Goal: Task Accomplishment & Management: Use online tool/utility

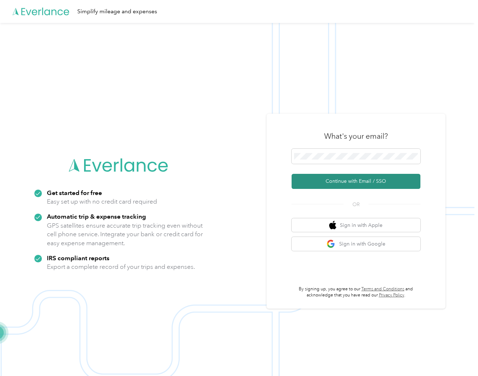
click at [358, 182] on button "Continue with Email / SSO" at bounding box center [356, 181] width 129 height 15
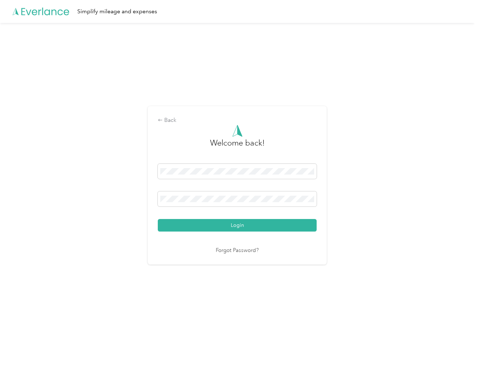
click at [235, 226] on button "Login" at bounding box center [237, 225] width 159 height 13
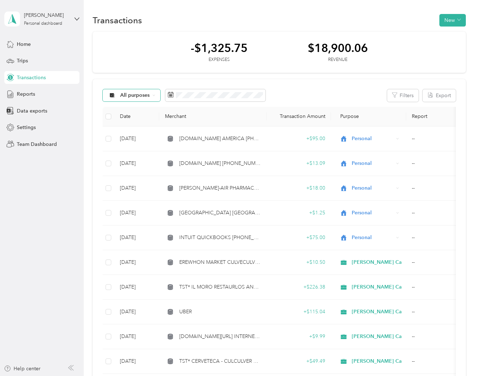
click at [155, 94] on icon at bounding box center [154, 95] width 3 height 3
click at [132, 130] on span "[PERSON_NAME] Capital Partners" at bounding box center [161, 132] width 81 height 8
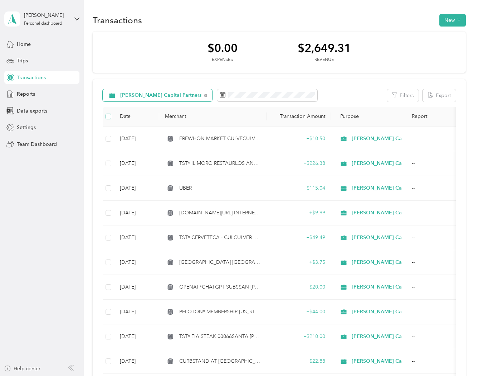
click at [111, 113] on label at bounding box center [109, 116] width 6 height 8
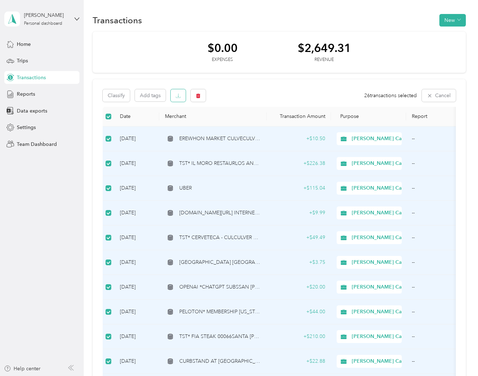
click at [176, 98] on button "button" at bounding box center [178, 95] width 15 height 13
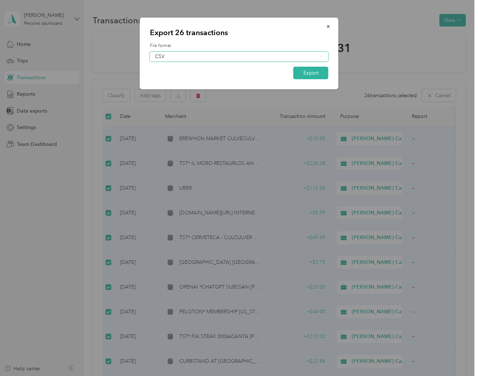
click at [323, 54] on div "CSV" at bounding box center [239, 57] width 179 height 10
click at [162, 82] on div "Excel" at bounding box center [239, 81] width 169 height 8
click at [310, 76] on button "Export" at bounding box center [311, 73] width 35 height 13
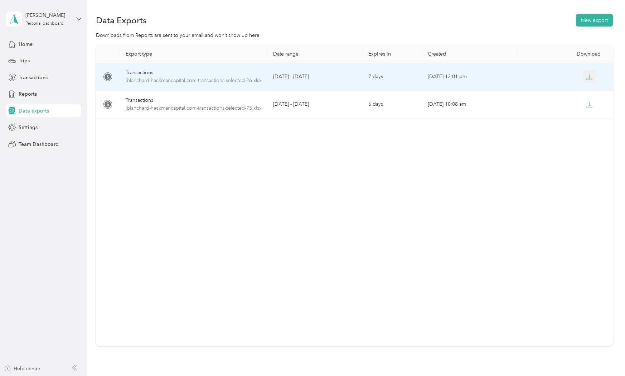
click at [478, 78] on icon "button" at bounding box center [590, 78] width 6 height 1
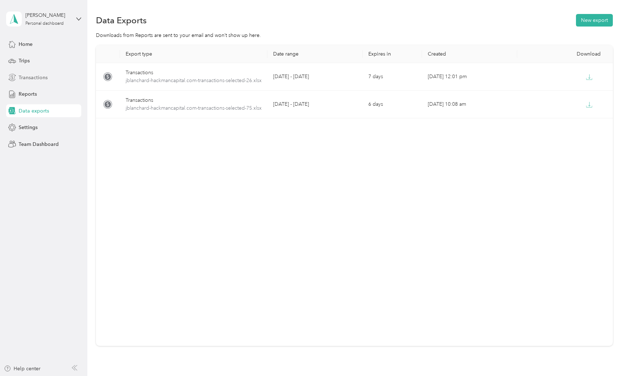
click at [34, 75] on span "Transactions" at bounding box center [33, 78] width 29 height 8
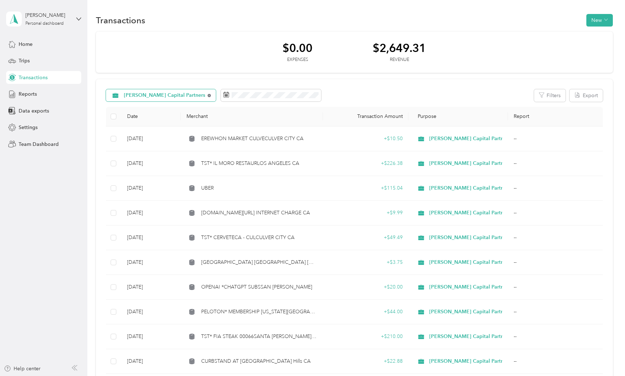
click at [208, 96] on icon at bounding box center [209, 95] width 3 height 3
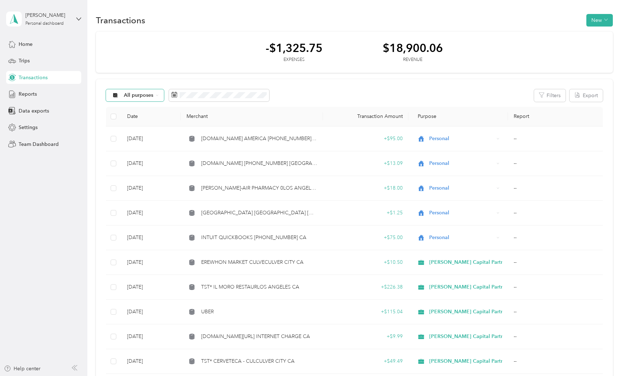
click at [159, 95] on div "All purposes" at bounding box center [135, 95] width 58 height 12
click at [137, 143] on span "Personal" at bounding box center [164, 146] width 81 height 8
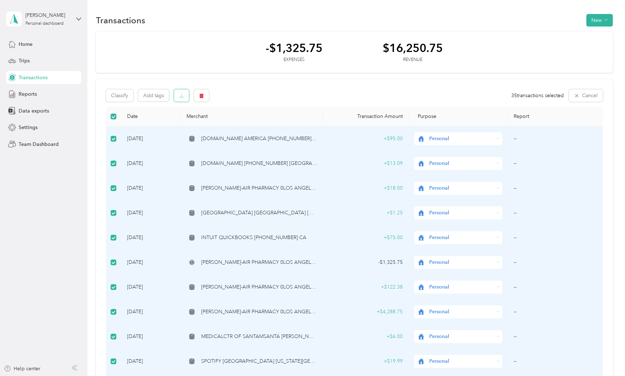
click at [184, 95] on button "button" at bounding box center [181, 95] width 15 height 13
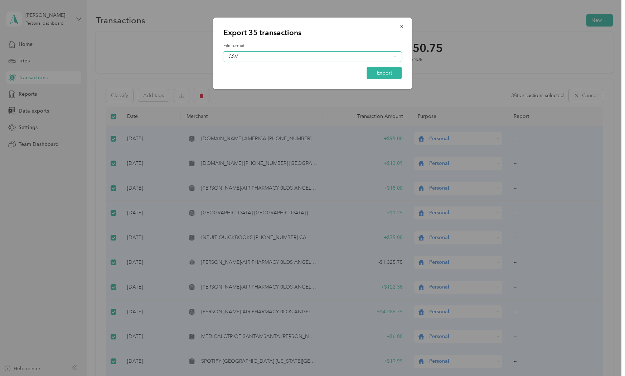
click at [395, 58] on div "CSV" at bounding box center [312, 57] width 179 height 10
drag, startPoint x: 241, startPoint y: 82, endPoint x: 403, endPoint y: 66, distance: 163.1
click at [241, 82] on div "Excel" at bounding box center [312, 81] width 169 height 8
click at [380, 77] on button "Export" at bounding box center [384, 73] width 35 height 13
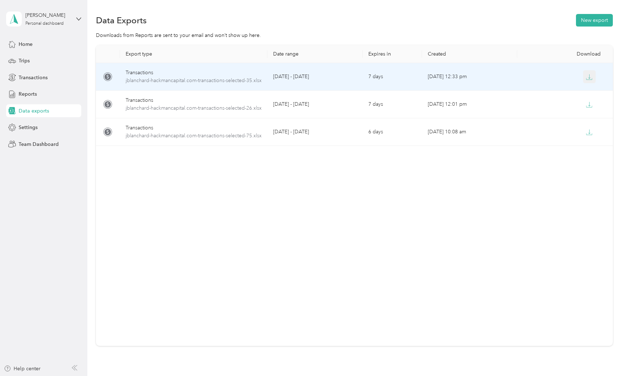
click at [478, 77] on icon "button" at bounding box center [589, 77] width 6 height 6
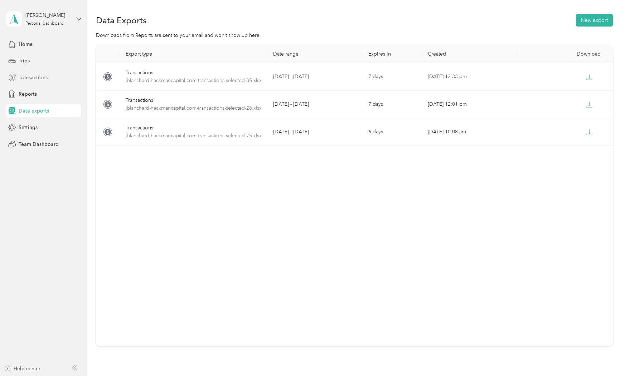
click at [39, 74] on span "Transactions" at bounding box center [33, 78] width 29 height 8
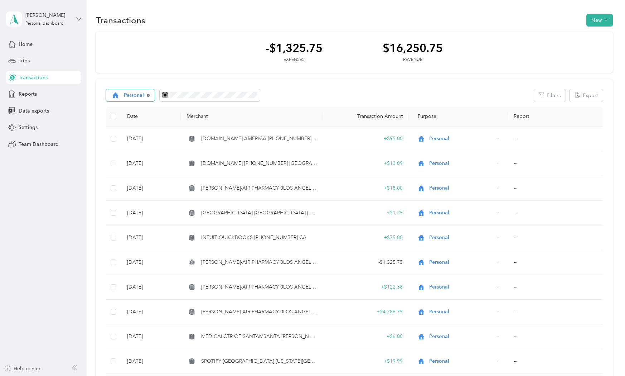
click at [147, 95] on icon at bounding box center [148, 95] width 3 height 3
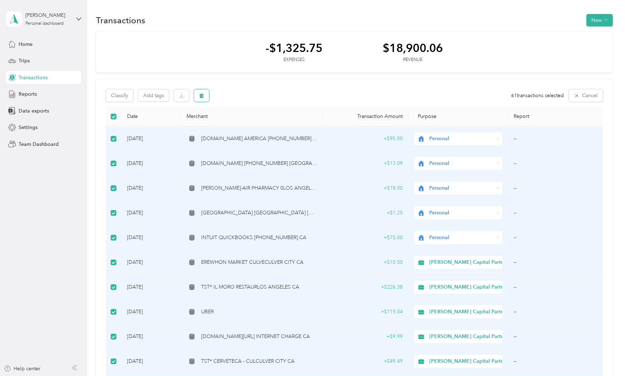
click at [199, 92] on button "button" at bounding box center [201, 95] width 15 height 13
click at [262, 126] on button "Yes" at bounding box center [265, 125] width 14 height 11
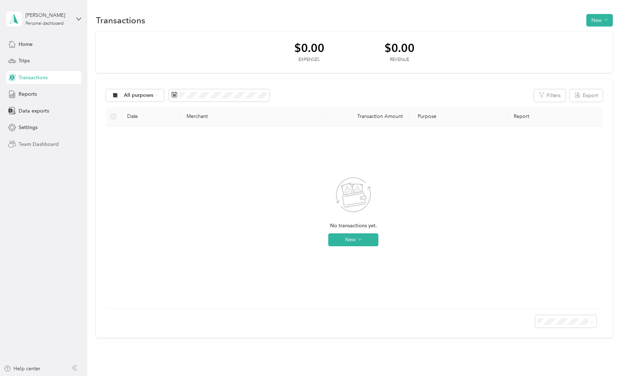
click at [33, 144] on span "Team Dashboard" at bounding box center [39, 144] width 40 height 8
click at [25, 131] on span "Settings" at bounding box center [28, 128] width 19 height 8
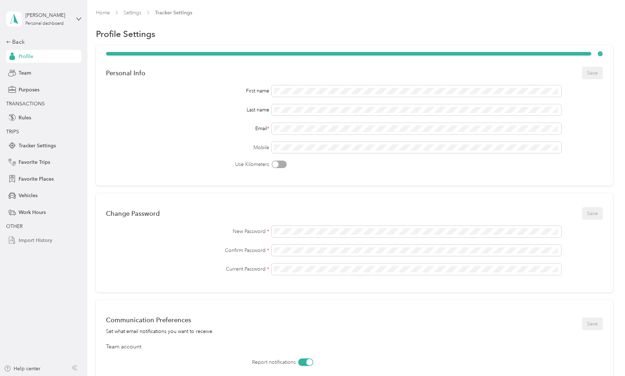
click at [39, 242] on span "Import History" at bounding box center [36, 240] width 34 height 8
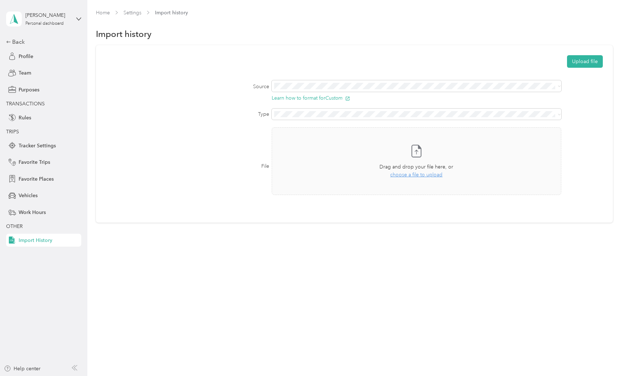
click at [302, 142] on li "Transactions" at bounding box center [419, 137] width 292 height 13
click at [430, 176] on span "choose a file to upload" at bounding box center [416, 175] width 52 height 6
click at [418, 174] on span "choose a file to upload" at bounding box center [416, 175] width 52 height 6
click at [8, 42] on icon at bounding box center [8, 41] width 5 height 5
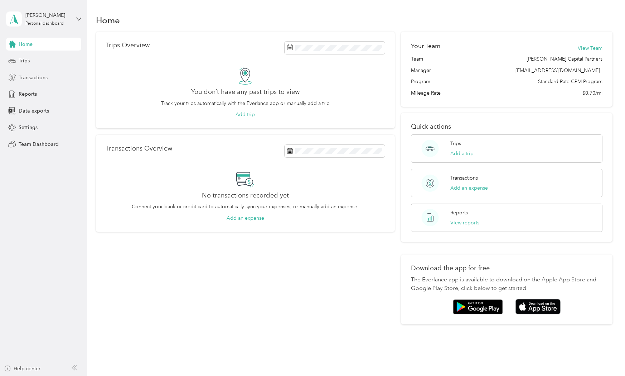
click at [38, 76] on span "Transactions" at bounding box center [33, 78] width 29 height 8
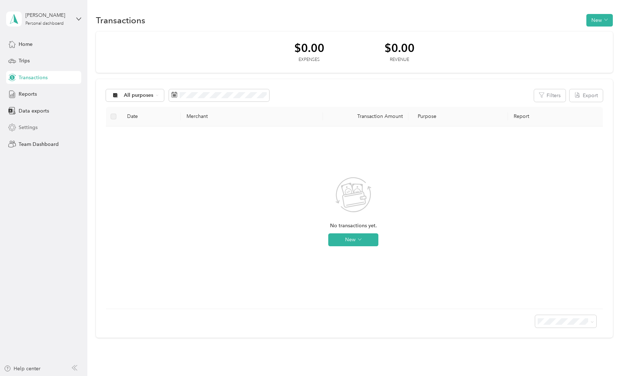
click at [33, 129] on span "Settings" at bounding box center [28, 128] width 19 height 8
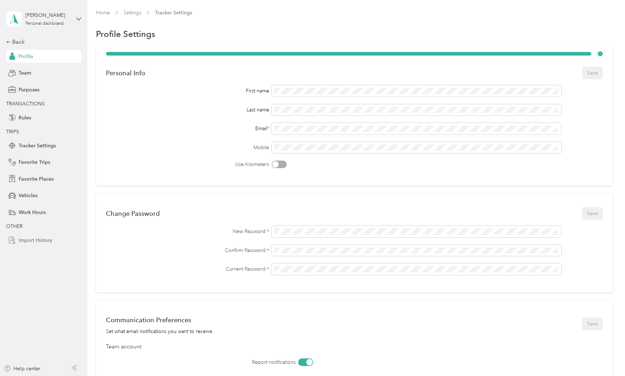
click at [42, 237] on span "Import History" at bounding box center [36, 240] width 34 height 8
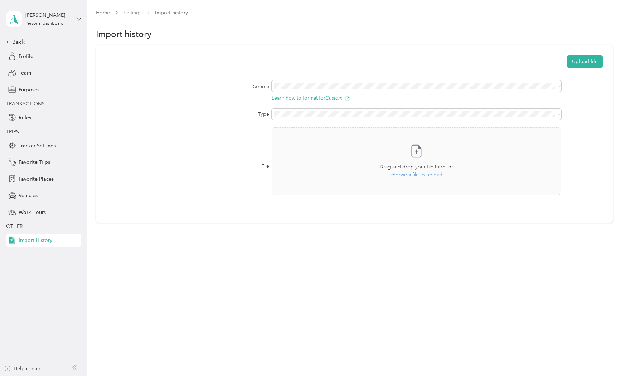
click at [316, 138] on div "Transactions" at bounding box center [419, 139] width 282 height 8
click at [434, 173] on span "choose a file to upload" at bounding box center [416, 175] width 52 height 6
click at [478, 59] on button "Upload file" at bounding box center [585, 61] width 36 height 13
click at [17, 42] on div "Back" at bounding box center [42, 42] width 72 height 9
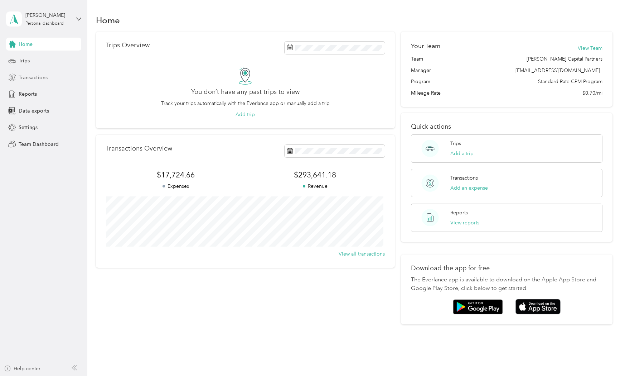
click at [37, 77] on span "Transactions" at bounding box center [33, 78] width 29 height 8
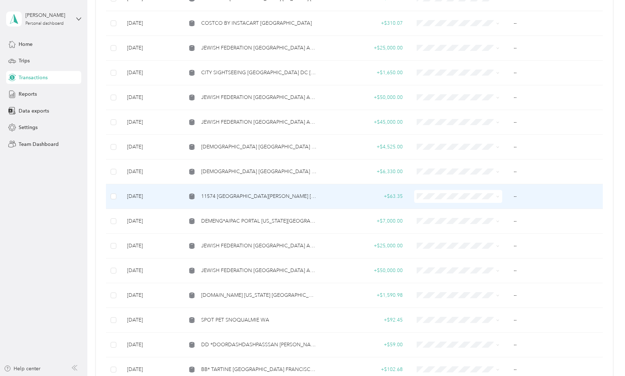
scroll to position [239, 0]
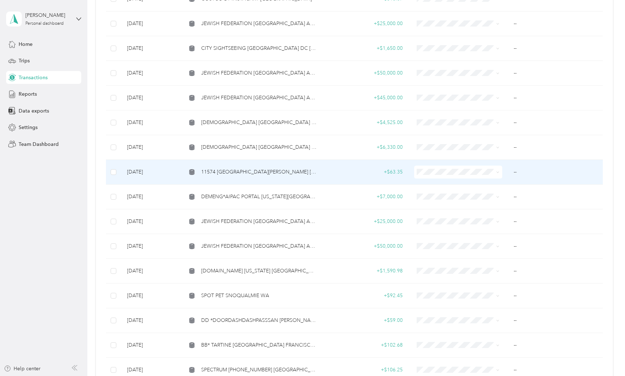
click at [262, 168] on span "11574 [GEOGRAPHIC_DATA][PERSON_NAME] [GEOGRAPHIC_DATA]" at bounding box center [259, 172] width 116 height 8
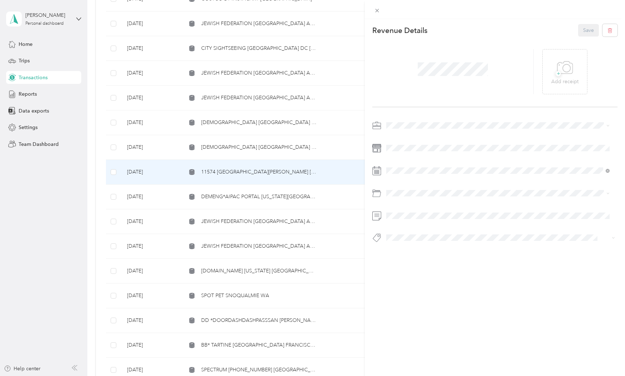
click at [60, 255] on div "This revenue cannot be edited because it is either under review, approved, or p…" at bounding box center [312, 188] width 625 height 376
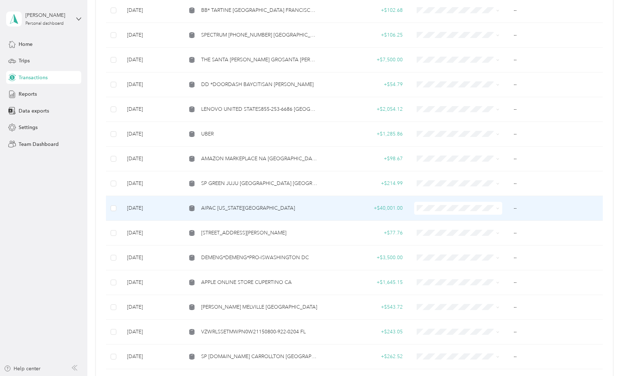
scroll to position [621, 0]
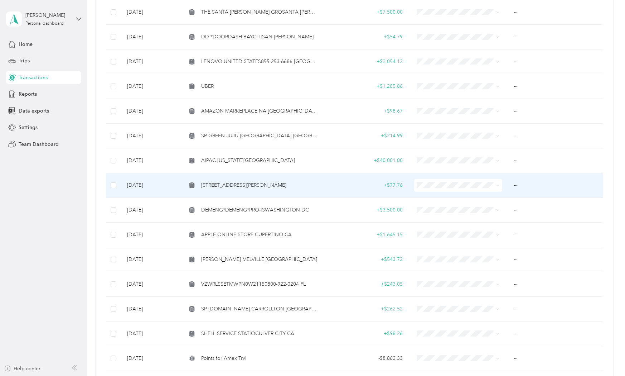
click at [269, 185] on span "[STREET_ADDRESS][PERSON_NAME]" at bounding box center [243, 185] width 85 height 8
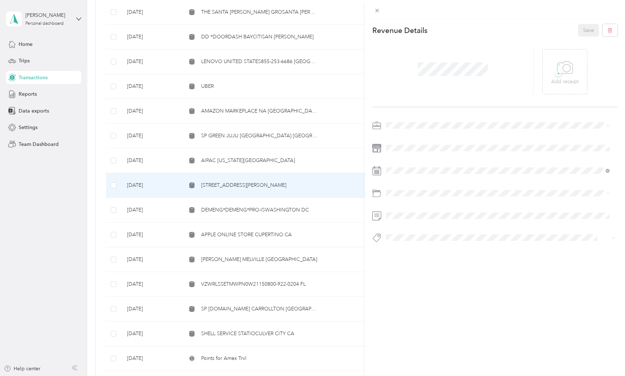
click at [304, 249] on div "This revenue cannot be edited because it is either under review, approved, or p…" at bounding box center [312, 188] width 625 height 376
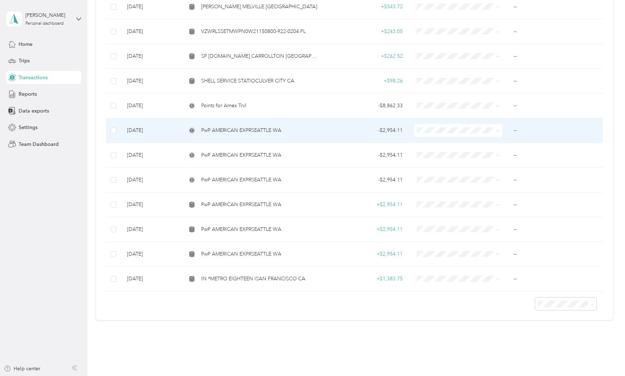
scroll to position [886, 0]
